Goal: Navigation & Orientation: Find specific page/section

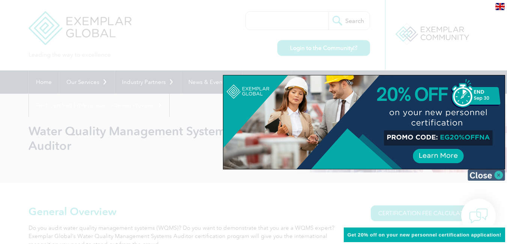
click at [487, 176] on img at bounding box center [487, 175] width 38 height 11
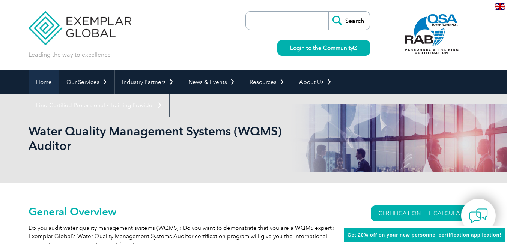
click at [42, 81] on link "Home" at bounding box center [44, 82] width 30 height 23
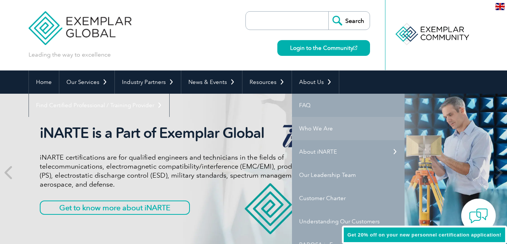
click at [309, 128] on link "Who We Are" at bounding box center [348, 128] width 113 height 23
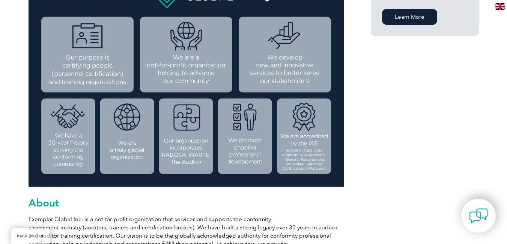
scroll to position [292, 0]
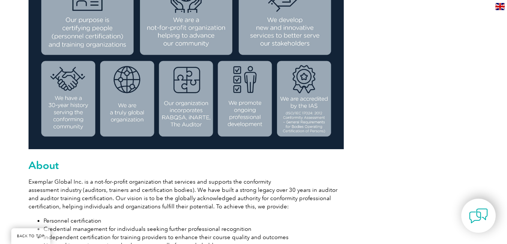
click at [300, 108] on img at bounding box center [186, 37] width 315 height 223
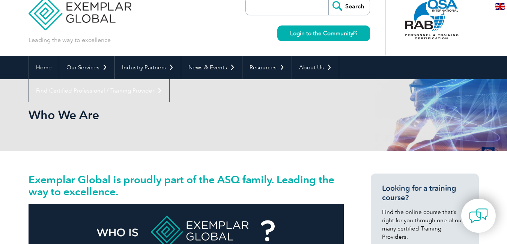
scroll to position [0, 0]
